Goal: Information Seeking & Learning: Learn about a topic

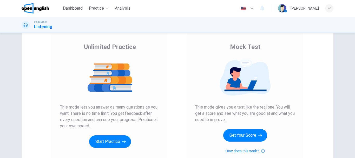
scroll to position [36, 0]
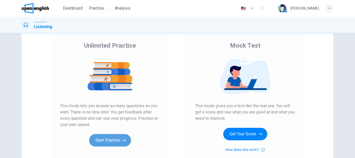
click at [106, 139] on button "Start Practice" at bounding box center [110, 140] width 42 height 12
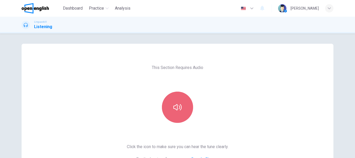
click at [168, 97] on button "button" at bounding box center [177, 106] width 31 height 31
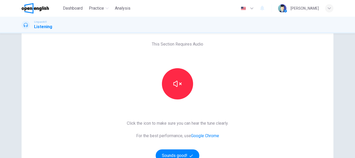
scroll to position [28, 0]
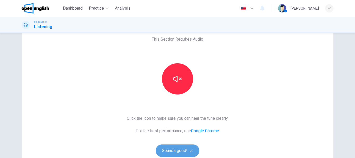
click at [172, 150] on button "Sounds good!" at bounding box center [178, 150] width 44 height 12
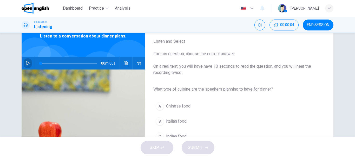
click at [24, 64] on button "button" at bounding box center [28, 63] width 8 height 12
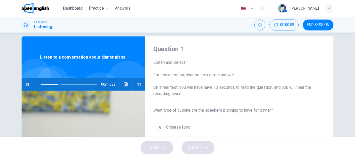
scroll to position [18, 0]
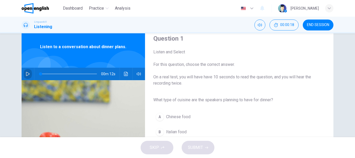
click at [26, 72] on icon "button" at bounding box center [28, 74] width 4 height 4
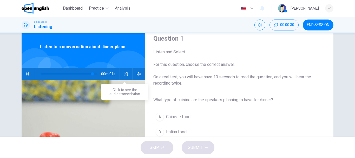
type input "*"
click at [127, 76] on button "Click to see the audio transcription" at bounding box center [126, 74] width 8 height 12
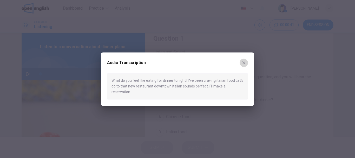
click at [246, 65] on icon "button" at bounding box center [244, 63] width 4 height 4
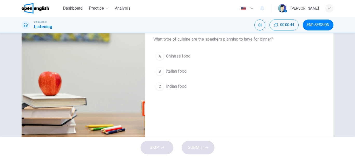
scroll to position [79, 0]
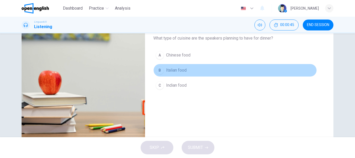
click at [168, 67] on button "B Italian food" at bounding box center [234, 70] width 163 height 13
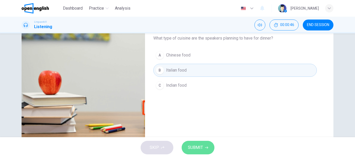
click at [200, 151] on button "SUBMIT" at bounding box center [198, 148] width 33 height 14
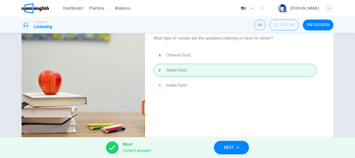
click at [228, 144] on span "NEXT" at bounding box center [229, 147] width 10 height 7
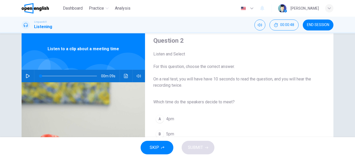
scroll to position [19, 0]
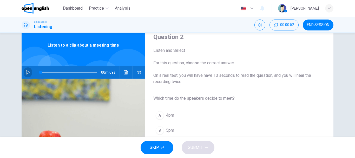
click at [24, 71] on button "button" at bounding box center [28, 72] width 8 height 12
click at [26, 67] on button "button" at bounding box center [28, 72] width 8 height 12
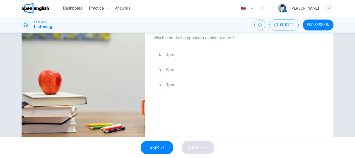
scroll to position [90, 0]
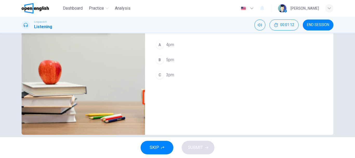
click at [173, 74] on span "3pm" at bounding box center [170, 75] width 8 height 6
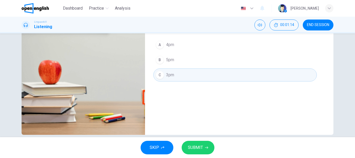
scroll to position [27, 0]
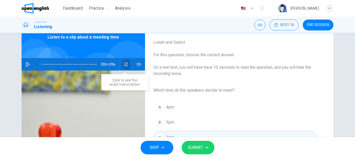
click at [126, 63] on icon "Click to see the audio transcription" at bounding box center [126, 64] width 4 height 4
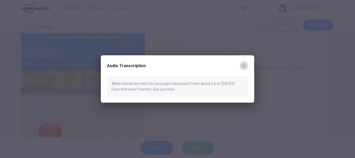
click at [244, 68] on icon "button" at bounding box center [244, 65] width 4 height 4
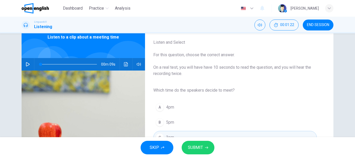
click at [207, 145] on button "SUBMIT" at bounding box center [198, 148] width 33 height 14
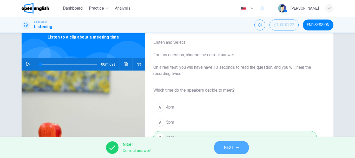
click at [222, 146] on button "NEXT" at bounding box center [231, 148] width 35 height 14
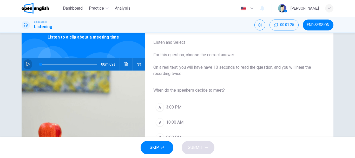
click at [26, 64] on icon "button" at bounding box center [28, 64] width 4 height 4
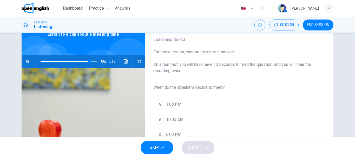
scroll to position [41, 0]
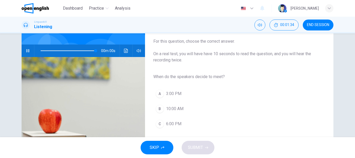
type input "*"
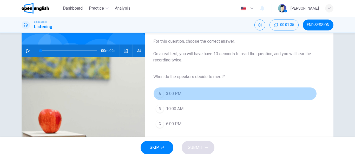
click at [169, 89] on button "A 3:00 PM" at bounding box center [234, 93] width 163 height 13
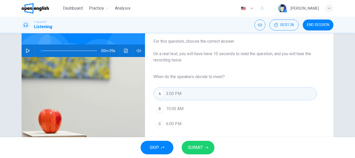
click at [193, 144] on span "SUBMIT" at bounding box center [195, 147] width 15 height 7
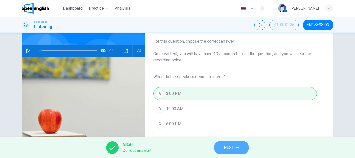
click at [228, 147] on span "NEXT" at bounding box center [229, 147] width 10 height 7
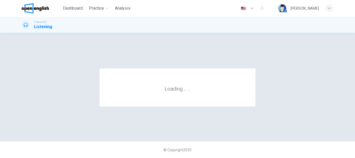
scroll to position [0, 0]
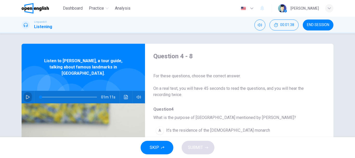
click at [27, 95] on icon "button" at bounding box center [28, 97] width 4 height 4
click at [137, 95] on icon "button" at bounding box center [139, 97] width 4 height 4
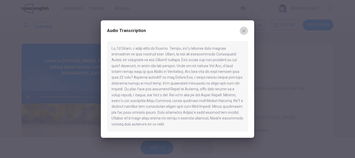
click at [242, 33] on button "button" at bounding box center [244, 31] width 8 height 8
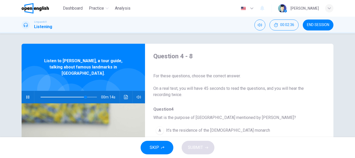
click at [143, 91] on div "00m 14s" at bounding box center [83, 97] width 123 height 12
click at [27, 96] on button "button" at bounding box center [28, 97] width 8 height 12
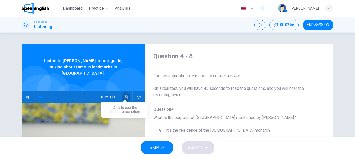
click at [124, 95] on icon "Click to see the audio transcription" at bounding box center [126, 97] width 4 height 4
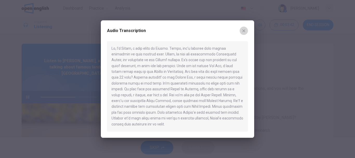
click at [245, 29] on icon "button" at bounding box center [243, 30] width 3 height 3
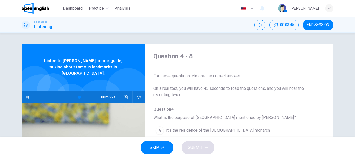
click at [26, 95] on icon "button" at bounding box center [28, 97] width 4 height 4
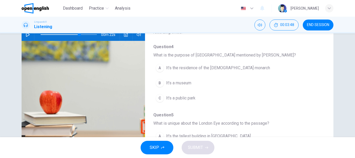
scroll to position [58, 0]
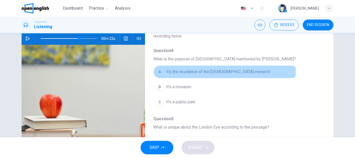
click at [186, 70] on span "It’s the residence of the [DEMOGRAPHIC_DATA] monarch" at bounding box center [218, 72] width 104 height 6
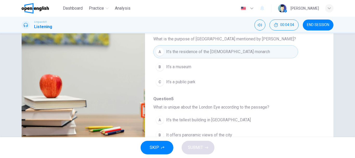
scroll to position [98, 0]
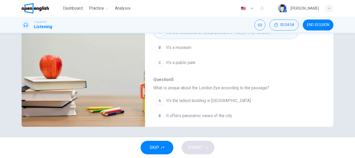
click at [219, 116] on span "It offers panoramic views of the city" at bounding box center [199, 116] width 66 height 6
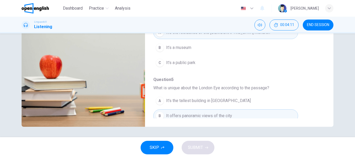
click at [165, 148] on button "SKIP" at bounding box center [157, 148] width 33 height 14
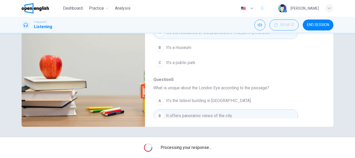
type input "**"
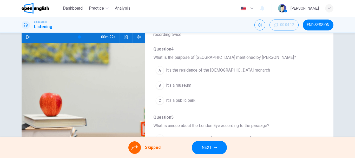
scroll to position [76, 0]
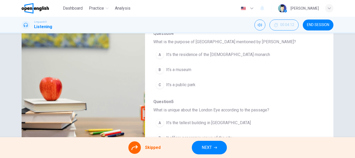
click at [160, 57] on div "A It’s the residence of the [DEMOGRAPHIC_DATA] monarch B It’s a museum C It's a…" at bounding box center [234, 69] width 163 height 45
click at [210, 144] on span "NEXT" at bounding box center [207, 147] width 10 height 7
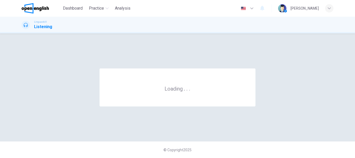
scroll to position [0, 0]
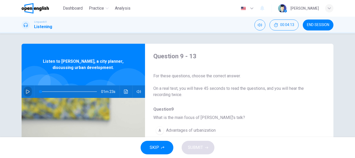
click at [28, 93] on icon "button" at bounding box center [28, 91] width 4 height 4
click at [27, 94] on button "button" at bounding box center [28, 91] width 8 height 12
type input "**"
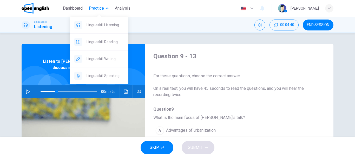
click at [108, 9] on icon "button" at bounding box center [107, 8] width 3 height 3
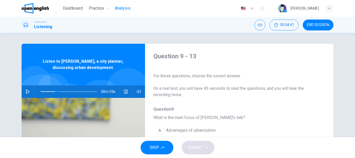
click at [125, 11] on span "Analysis" at bounding box center [123, 8] width 16 height 6
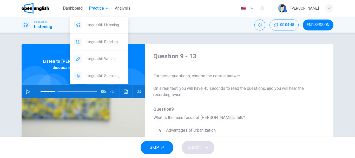
click at [103, 10] on span "Practice" at bounding box center [96, 8] width 15 height 6
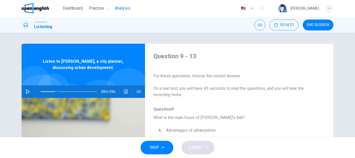
click at [128, 9] on span "Analysis" at bounding box center [123, 8] width 16 height 6
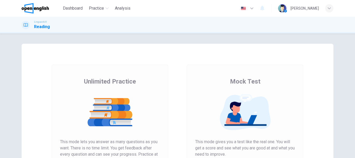
scroll to position [63, 0]
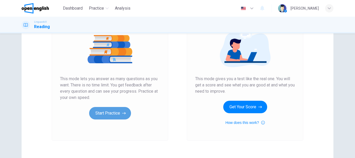
click at [124, 114] on icon "button" at bounding box center [124, 112] width 4 height 5
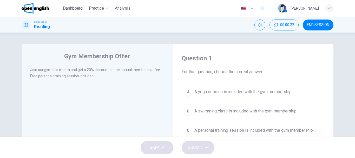
scroll to position [74, 0]
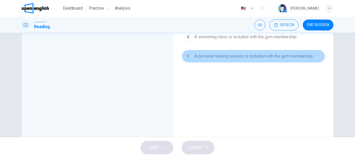
click at [255, 58] on span "A personal training session is included with the gym membership." at bounding box center [253, 56] width 119 height 6
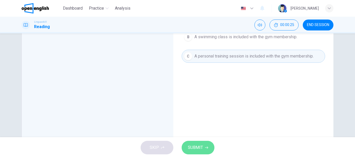
click at [199, 152] on button "SUBMIT" at bounding box center [198, 148] width 33 height 14
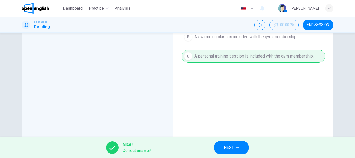
click at [227, 143] on button "NEXT" at bounding box center [231, 148] width 35 height 14
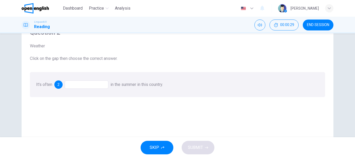
scroll to position [26, 0]
click at [61, 84] on div "2" at bounding box center [58, 84] width 8 height 8
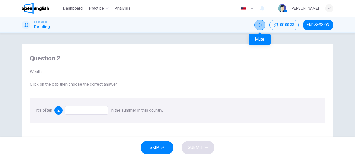
click at [264, 25] on button "Mute" at bounding box center [259, 24] width 11 height 11
click at [264, 25] on button "Unmute" at bounding box center [259, 24] width 11 height 11
click at [90, 109] on div at bounding box center [87, 110] width 44 height 8
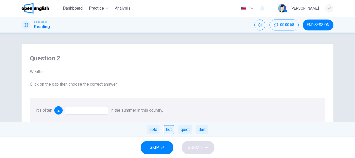
click at [170, 127] on div "hot" at bounding box center [169, 129] width 10 height 9
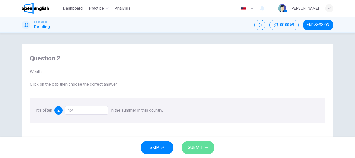
click at [209, 147] on button "SUBMIT" at bounding box center [198, 148] width 33 height 14
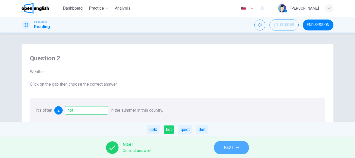
click at [233, 146] on span "NEXT" at bounding box center [229, 147] width 10 height 7
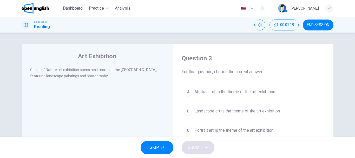
drag, startPoint x: 192, startPoint y: 144, endPoint x: 223, endPoint y: 113, distance: 43.4
click at [223, 113] on div "Dashboard Practice Analysis English ** ​ Agustina A. Linguaskill Reading 00:01:…" at bounding box center [177, 79] width 355 height 158
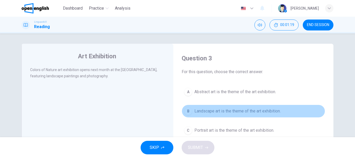
click at [223, 113] on span "Landscape art is the theme of the art exhibition." at bounding box center [237, 111] width 86 height 6
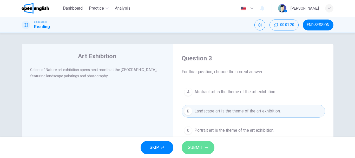
click at [200, 148] on span "SUBMIT" at bounding box center [195, 147] width 15 height 7
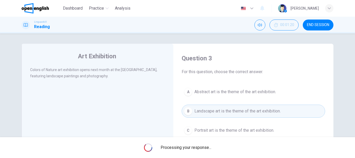
click at [200, 148] on span "Processing your response..." at bounding box center [186, 147] width 51 height 6
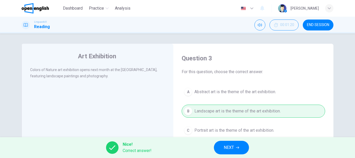
click at [231, 142] on button "NEXT" at bounding box center [231, 148] width 35 height 14
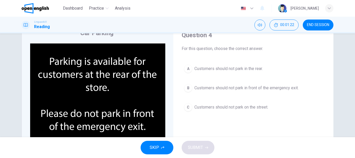
scroll to position [26, 0]
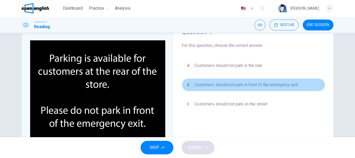
click at [272, 84] on span "Customers should not park in front of the emergency exit." at bounding box center [246, 85] width 104 height 6
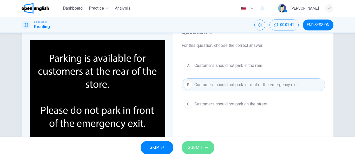
click at [200, 147] on span "SUBMIT" at bounding box center [195, 147] width 15 height 7
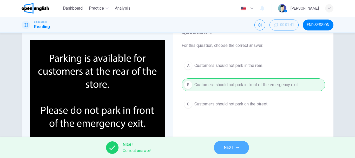
click at [223, 145] on button "NEXT" at bounding box center [231, 148] width 35 height 14
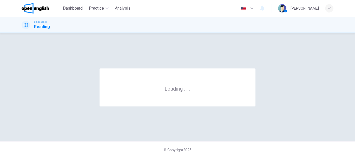
scroll to position [0, 0]
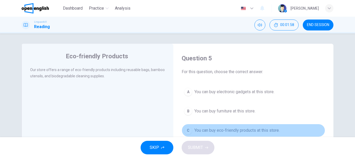
click at [259, 134] on button "C You can buy eco-friendly products at this store." at bounding box center [253, 130] width 143 height 13
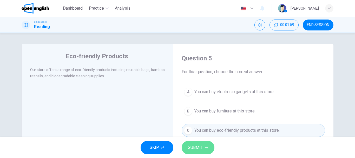
click at [202, 148] on span "SUBMIT" at bounding box center [195, 147] width 15 height 7
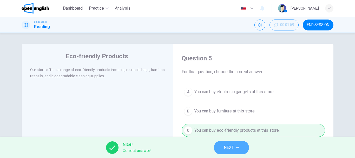
click at [229, 144] on span "NEXT" at bounding box center [229, 147] width 10 height 7
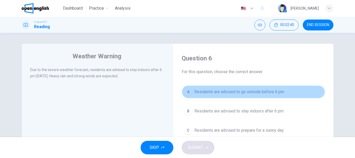
click at [240, 94] on span "Residents are advised to go outside before 6 pm" at bounding box center [239, 92] width 90 height 6
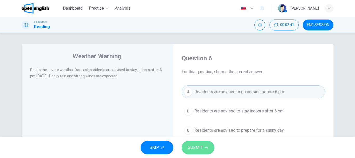
click at [194, 146] on span "SUBMIT" at bounding box center [195, 147] width 15 height 7
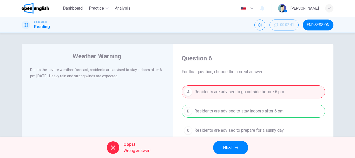
click at [221, 145] on button "NEXT" at bounding box center [230, 148] width 35 height 14
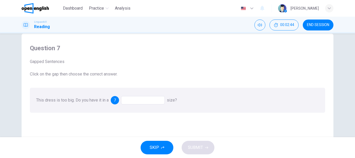
scroll to position [16, 0]
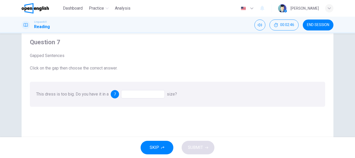
click at [148, 93] on div at bounding box center [143, 94] width 44 height 8
